Goal: Information Seeking & Learning: Learn about a topic

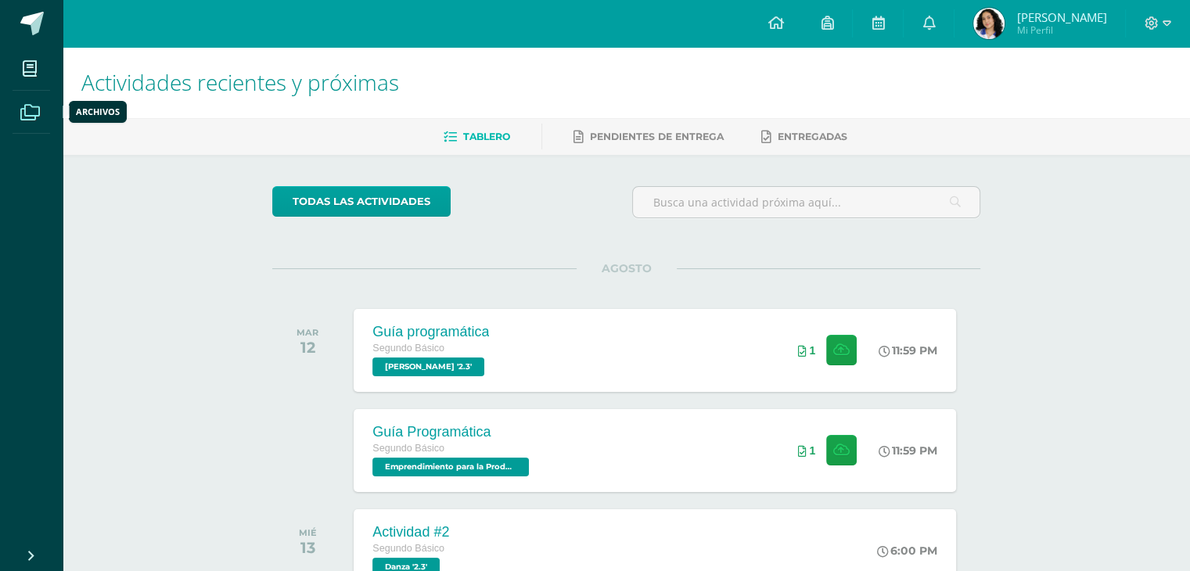
click at [25, 116] on icon at bounding box center [30, 113] width 20 height 16
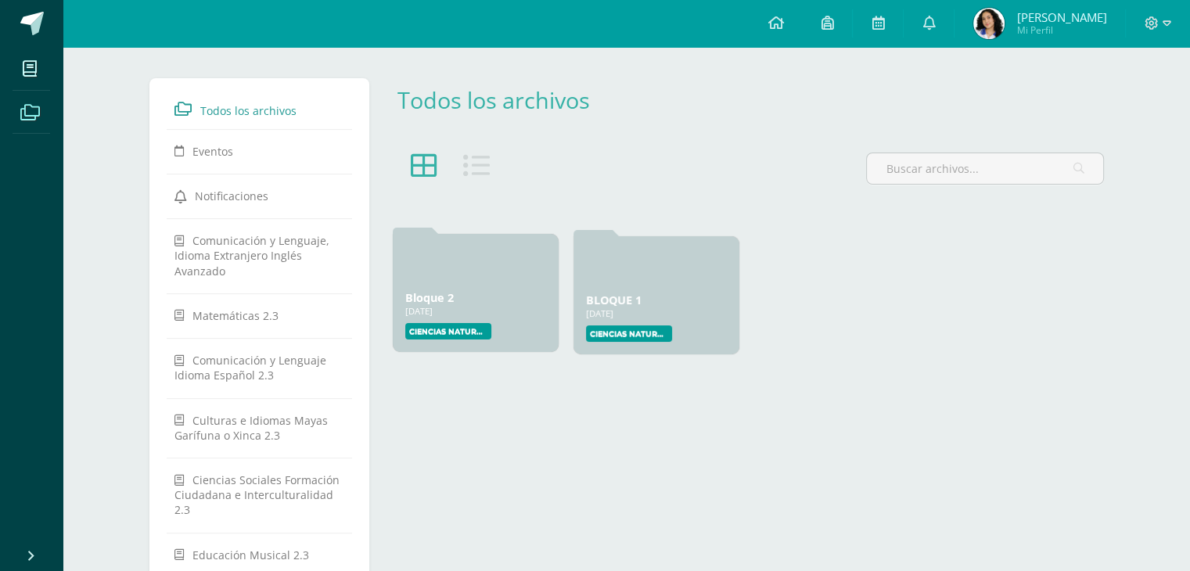
click at [510, 316] on div "26 May, 2025" at bounding box center [475, 311] width 141 height 12
click at [473, 160] on icon at bounding box center [476, 166] width 27 height 27
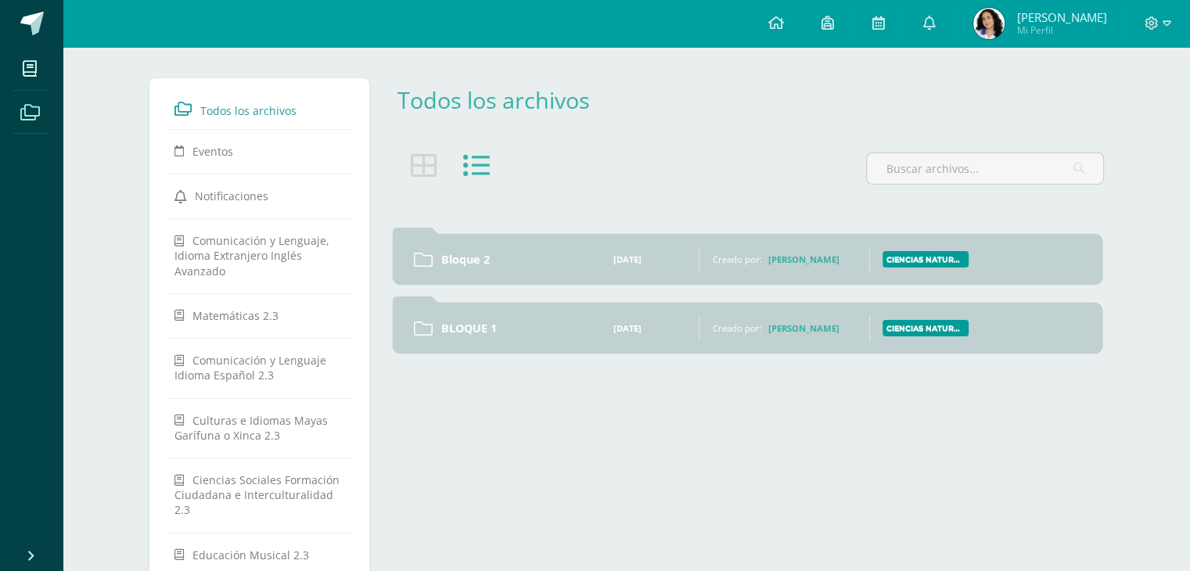
click at [652, 262] on div "[DATE]" at bounding box center [650, 260] width 74 height 12
click at [472, 250] on div "Bloque 2 26 May, 2025 26 May, 2025 Creado por: Mynor DeLeón Ciencias Naturales …" at bounding box center [748, 259] width 710 height 51
click at [476, 256] on link "Bloque 2" at bounding box center [514, 259] width 146 height 15
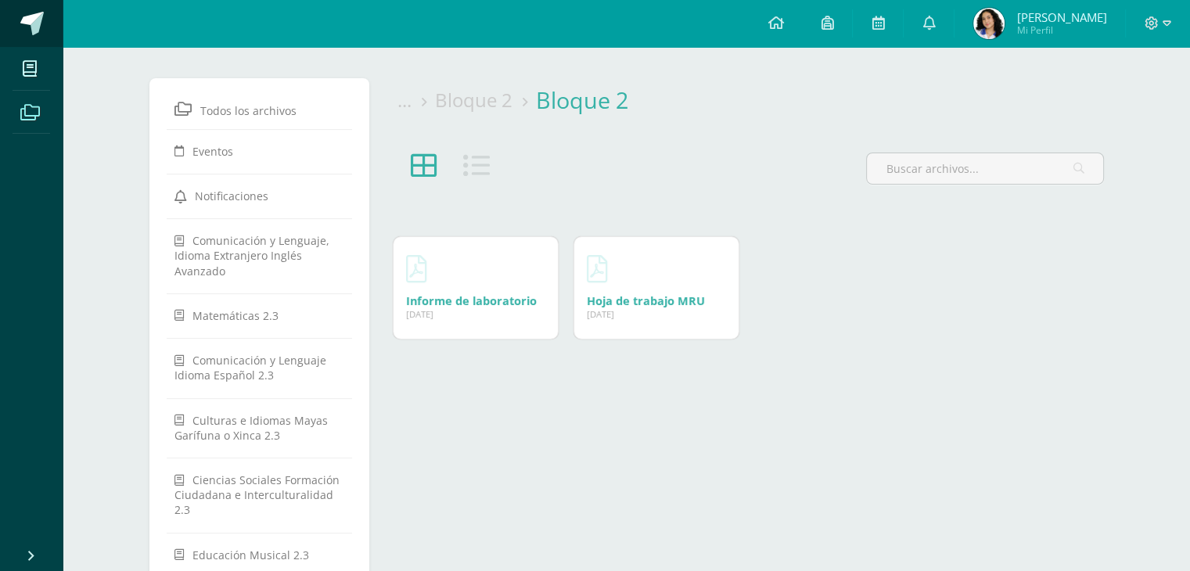
click at [35, 30] on span at bounding box center [31, 23] width 23 height 23
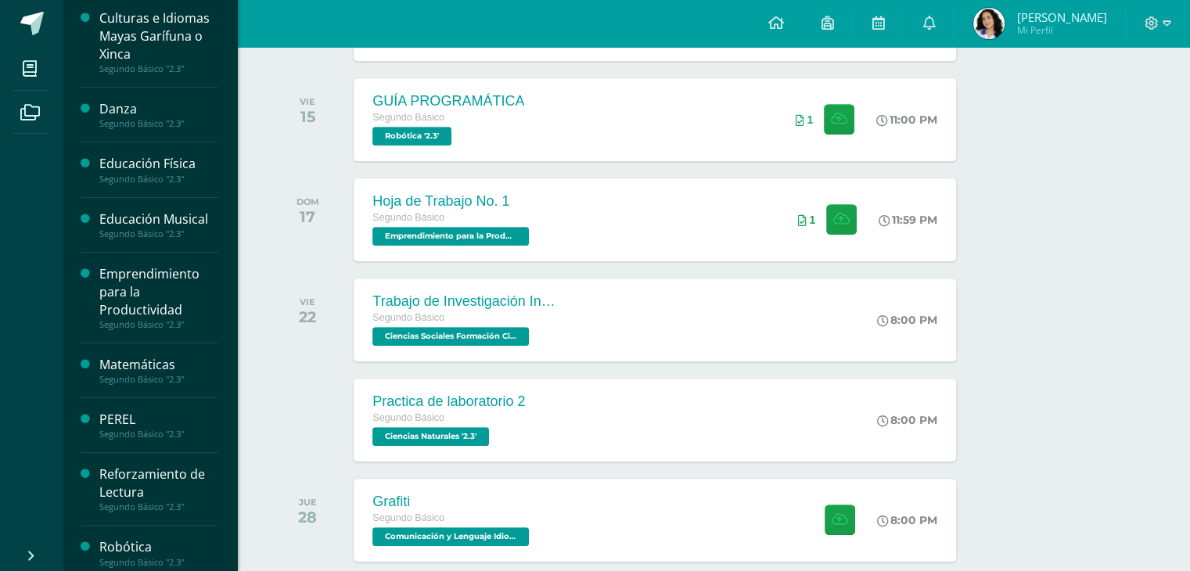
scroll to position [443, 0]
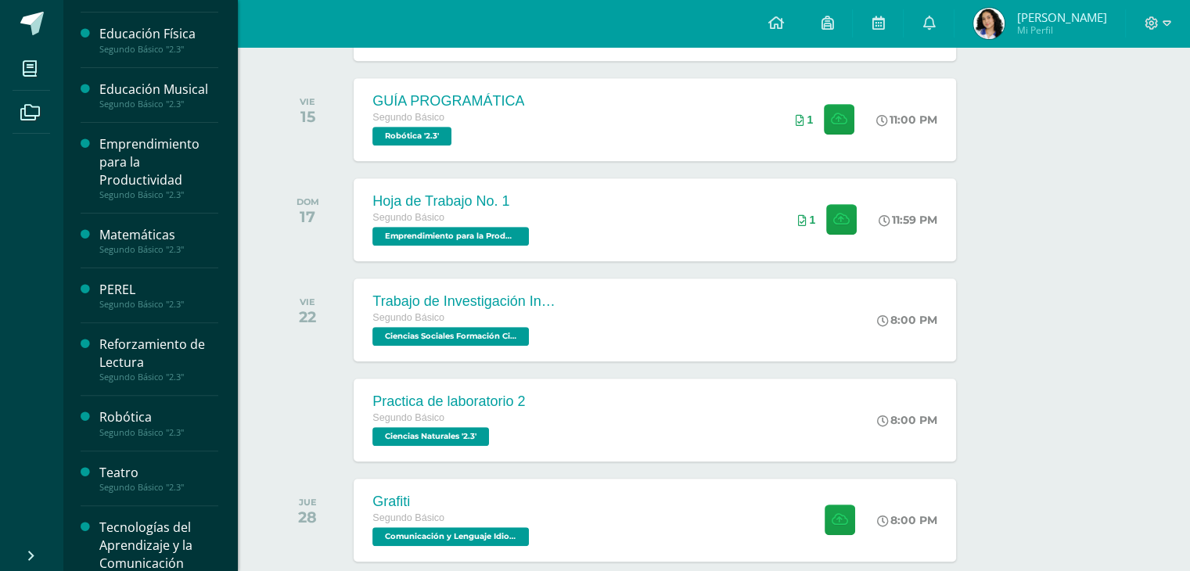
click at [128, 286] on div "PEREL" at bounding box center [158, 290] width 119 height 18
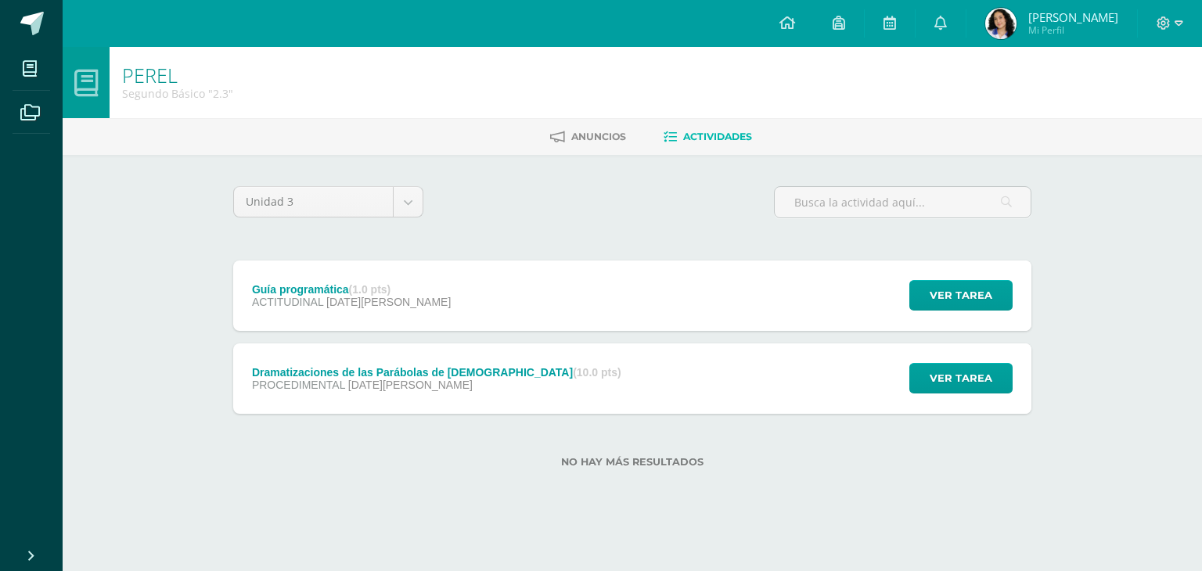
scroll to position [443, 0]
click at [40, 74] on span at bounding box center [30, 68] width 35 height 35
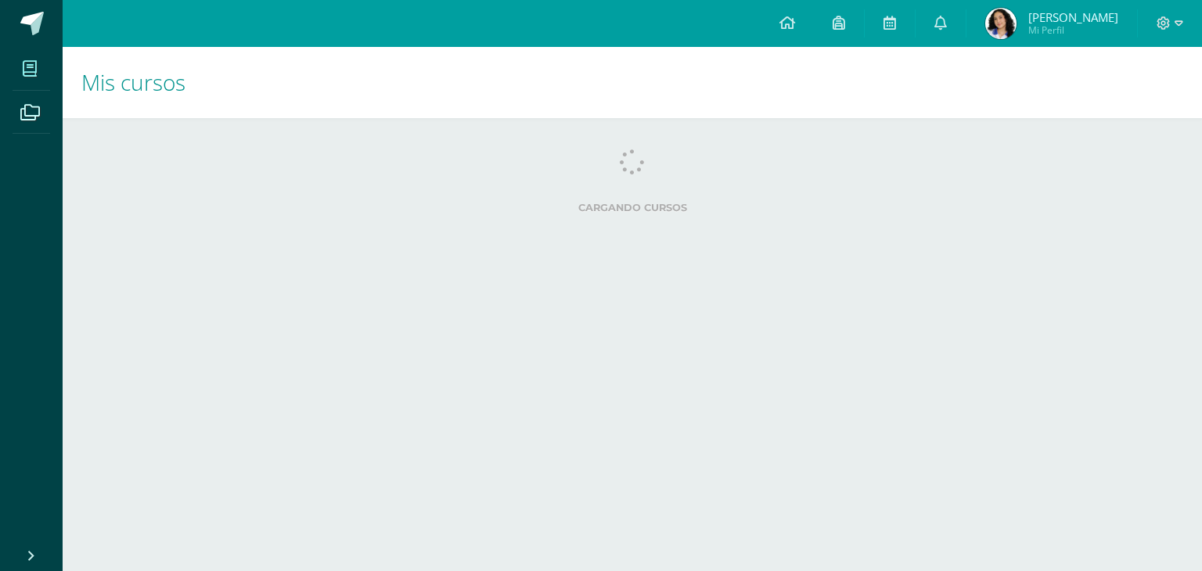
click at [148, 101] on h1 "Mis cursos" at bounding box center [632, 82] width 1102 height 71
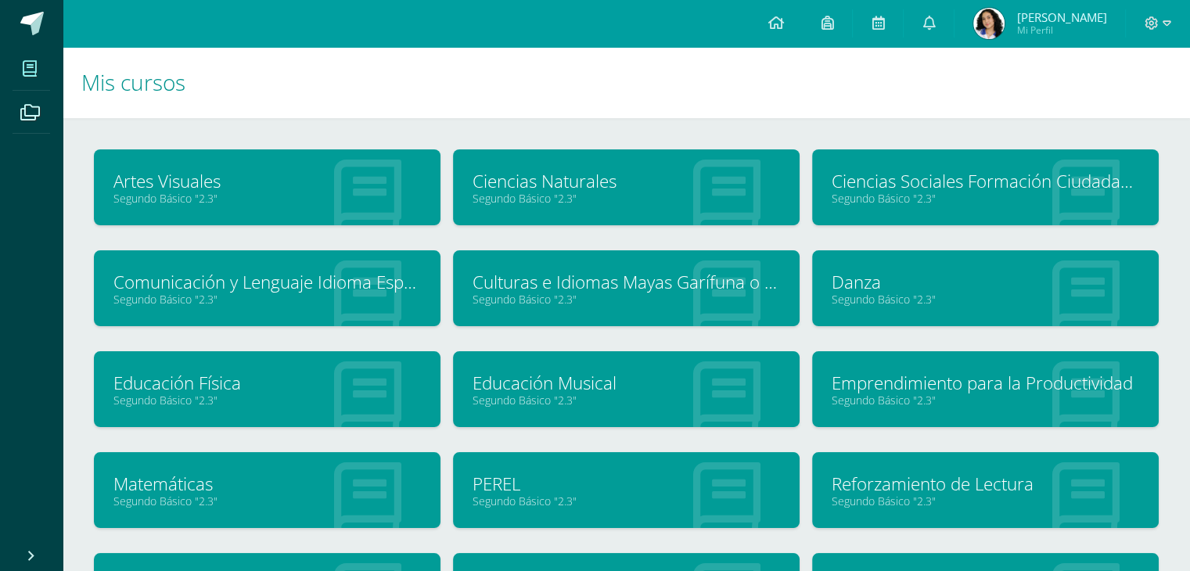
click at [535, 386] on link "Educación Musical" at bounding box center [627, 383] width 308 height 24
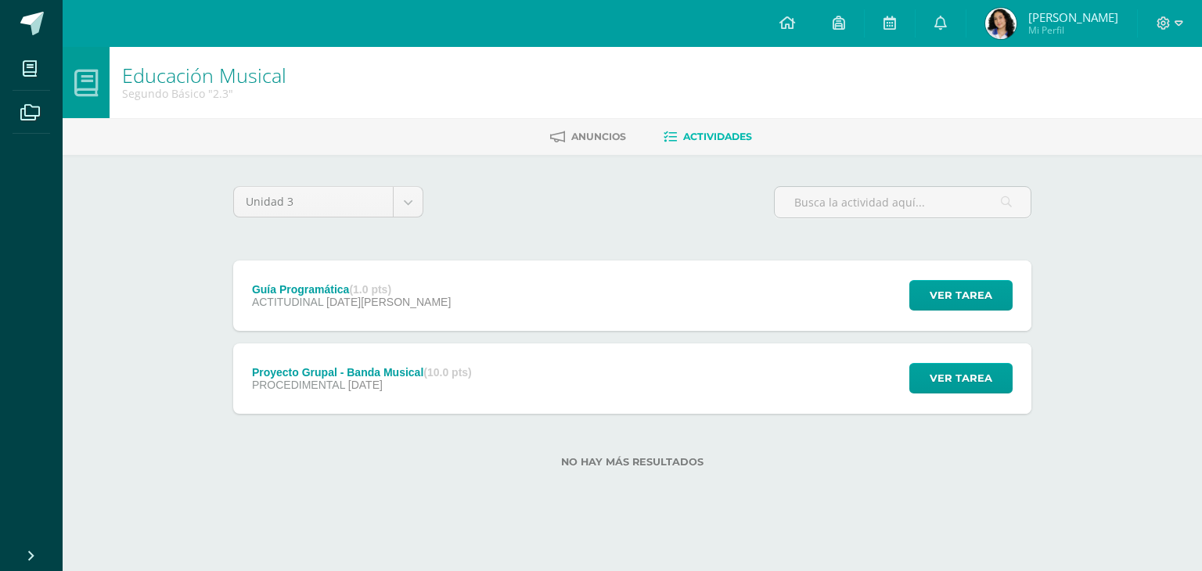
click at [441, 370] on strong "(10.0 pts)" at bounding box center [447, 372] width 48 height 13
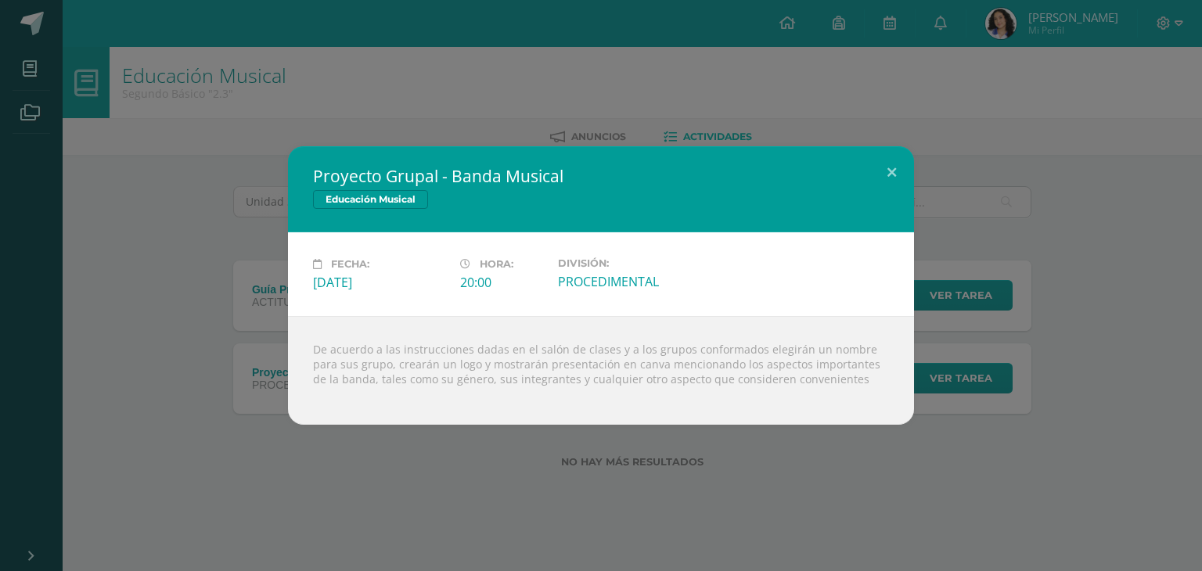
click at [542, 120] on div "Proyecto Grupal - Banda Musical Educación Musical Fecha: Lunes 28 de Julio Hora…" at bounding box center [601, 285] width 1202 height 571
